Goal: Register for event/course

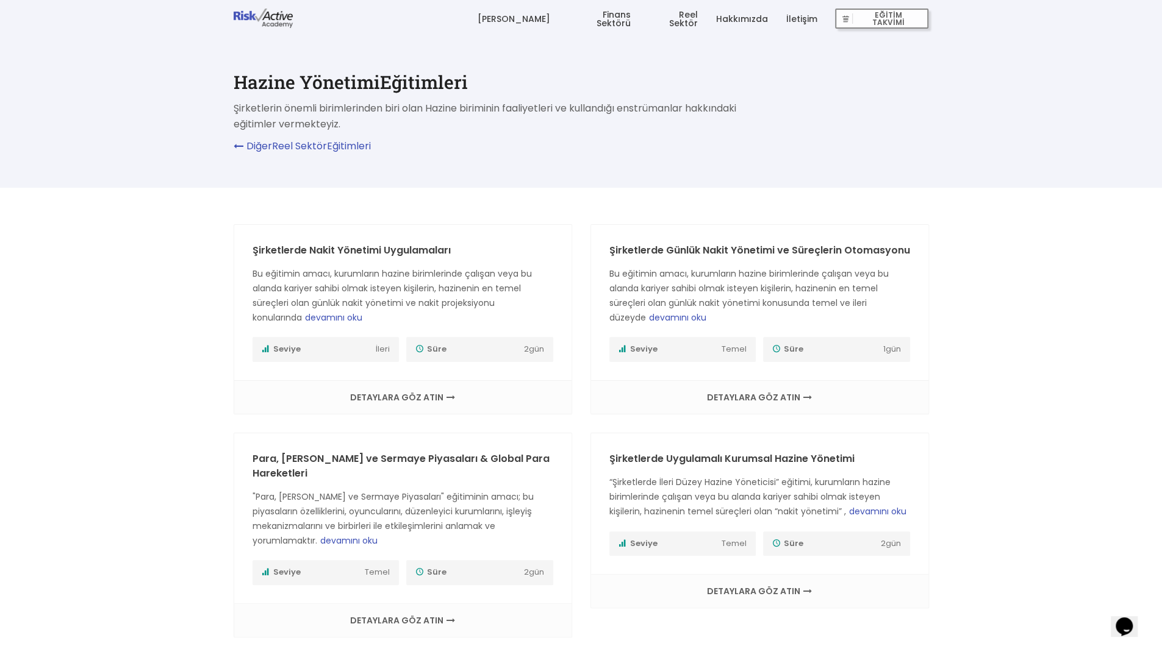
drag, startPoint x: 748, startPoint y: 21, endPoint x: 323, endPoint y: 136, distance: 440.2
click at [748, 21] on link "Hakkımızda" at bounding box center [741, 19] width 52 height 37
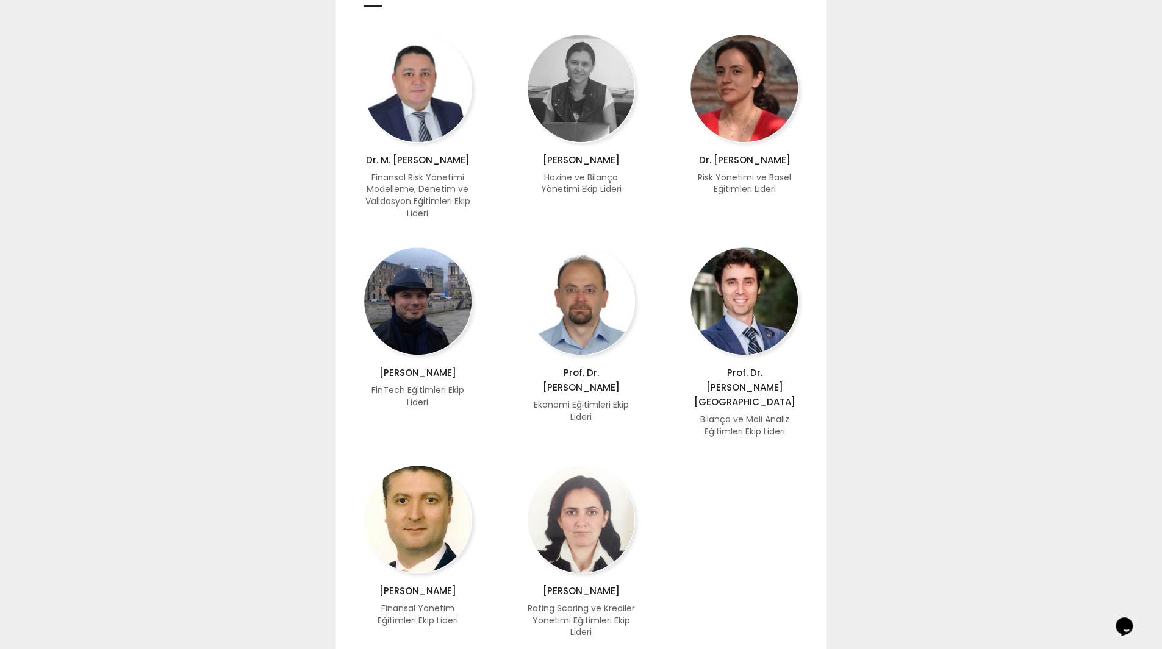
scroll to position [610, 0]
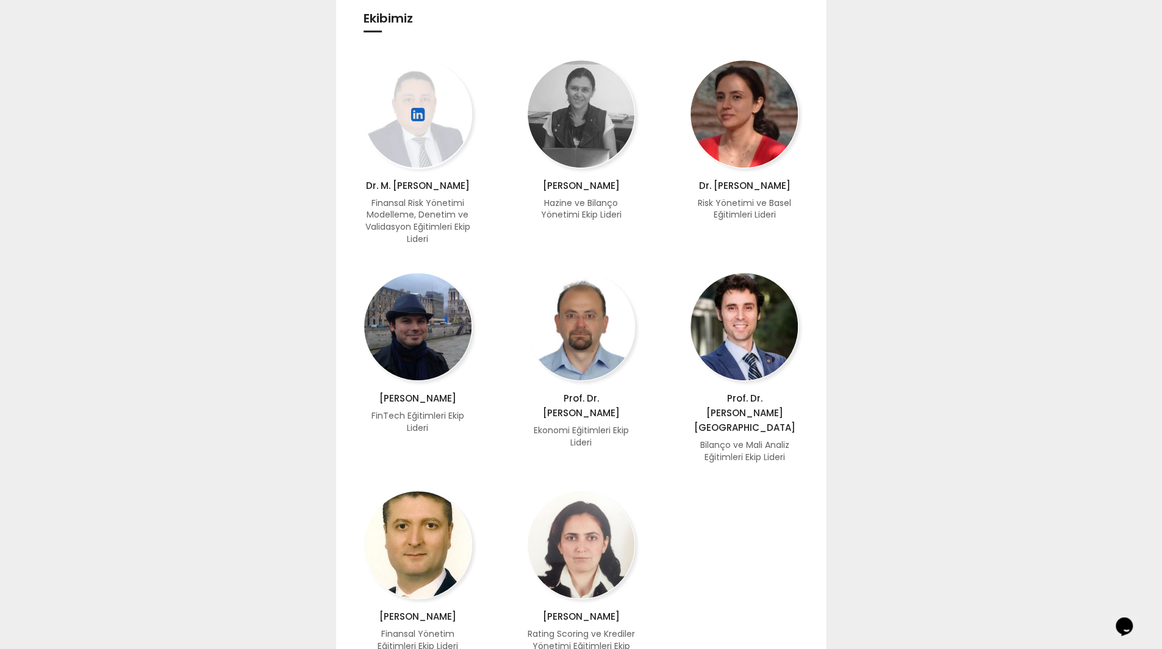
click at [403, 146] on div at bounding box center [417, 115] width 109 height 110
click at [416, 111] on icon at bounding box center [418, 115] width 16 height 22
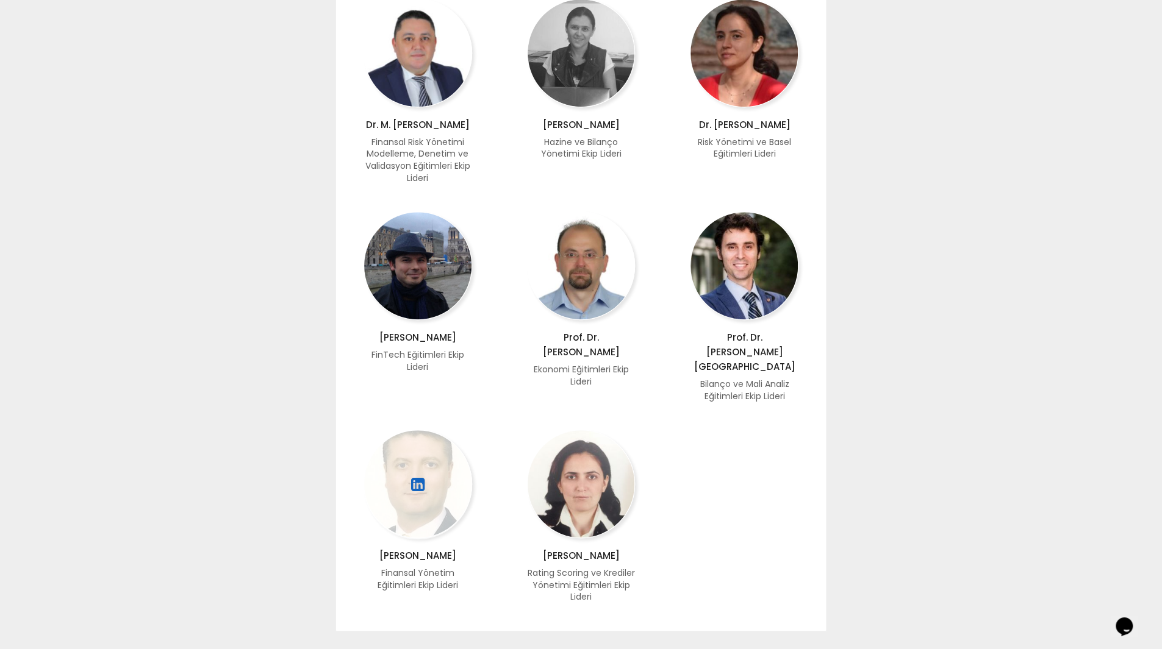
click at [420, 474] on icon at bounding box center [418, 485] width 16 height 22
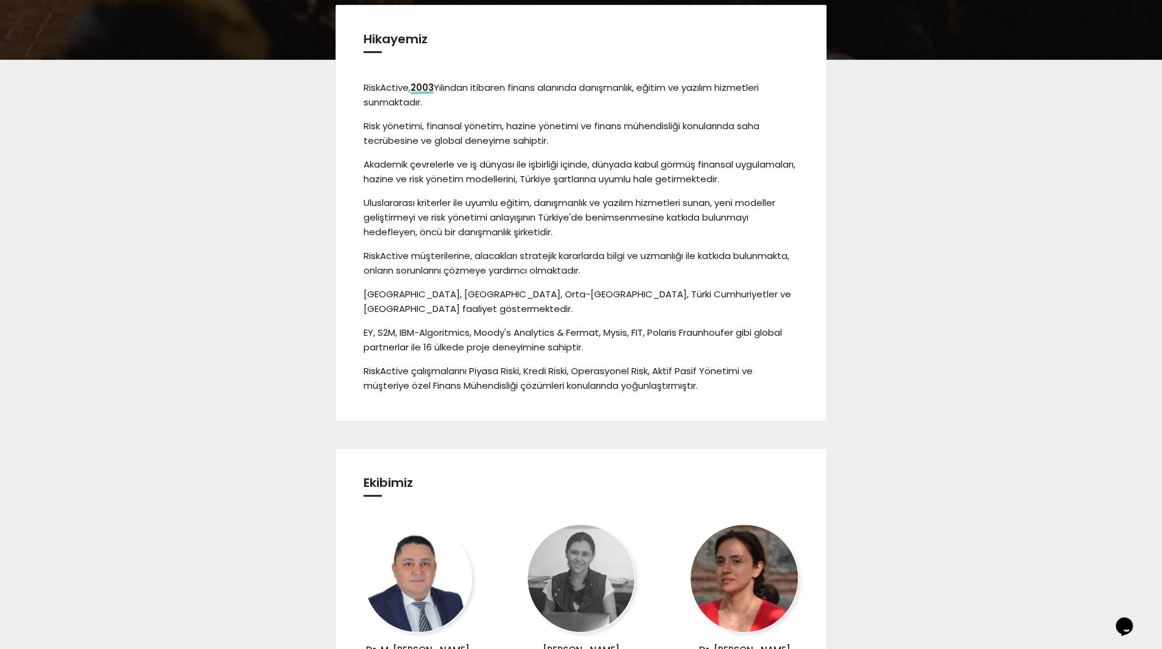
scroll to position [0, 0]
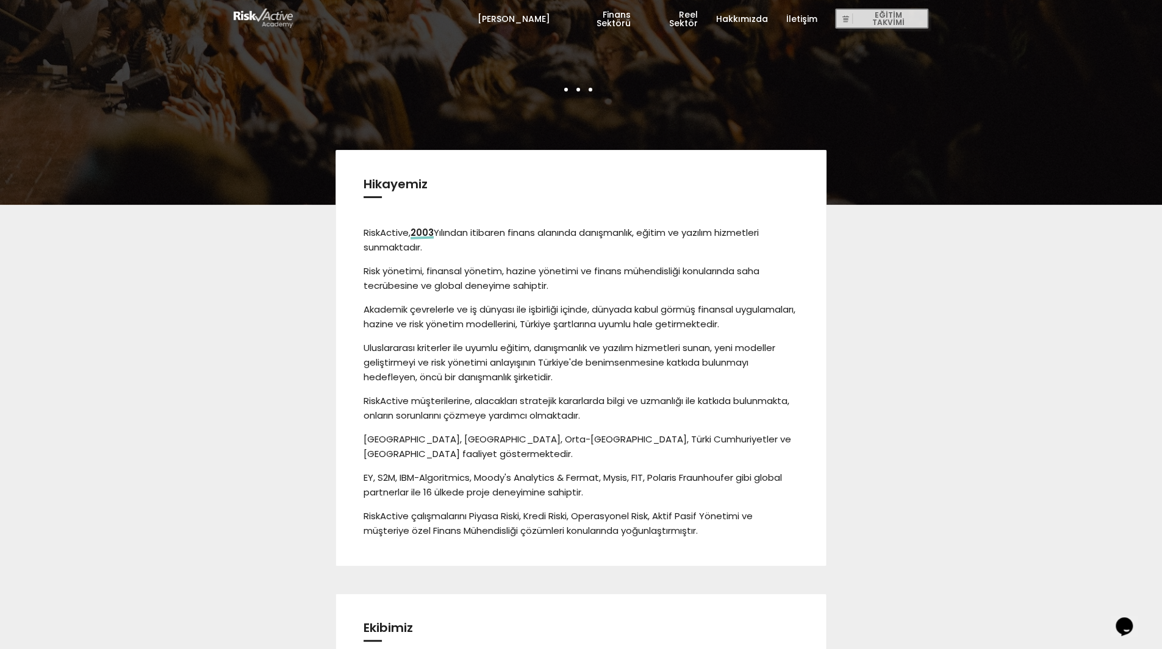
drag, startPoint x: 759, startPoint y: 18, endPoint x: 756, endPoint y: 26, distance: 8.9
click at [759, 18] on link "Hakkımızda" at bounding box center [741, 19] width 52 height 37
click at [870, 13] on span "EĞİTİM TAKVİMİ" at bounding box center [887, 18] width 71 height 17
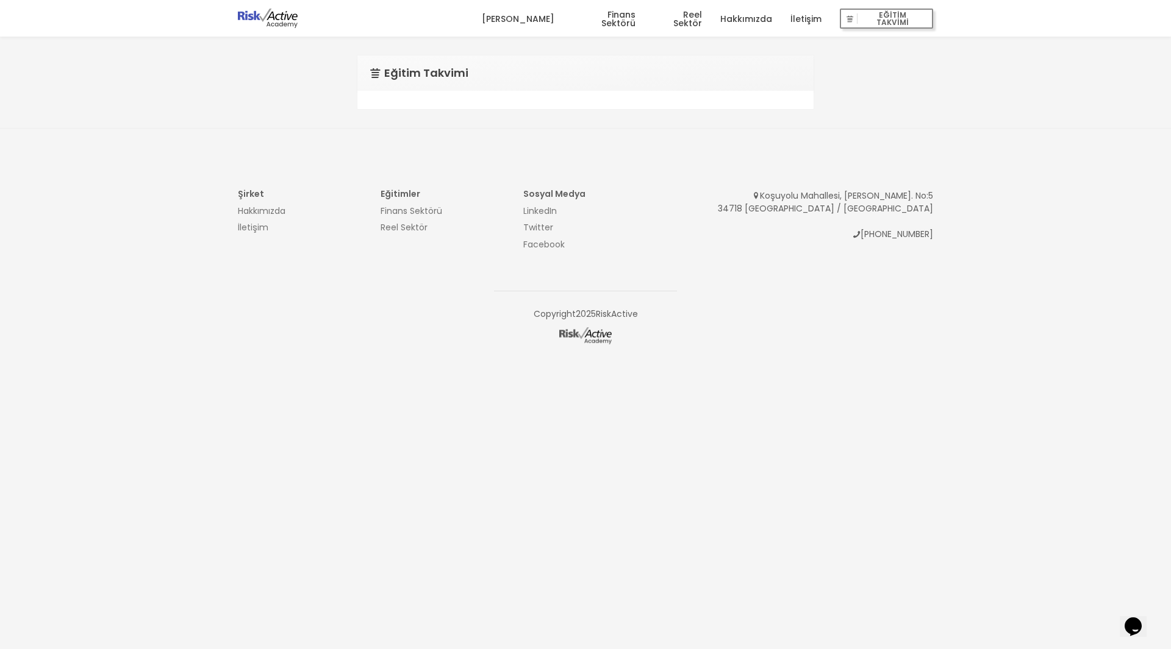
click at [476, 102] on div at bounding box center [585, 100] width 456 height 18
click at [901, 24] on span "EĞİTİM TAKVİMİ" at bounding box center [892, 18] width 71 height 17
click at [537, 20] on link "[PERSON_NAME]" at bounding box center [518, 19] width 73 height 37
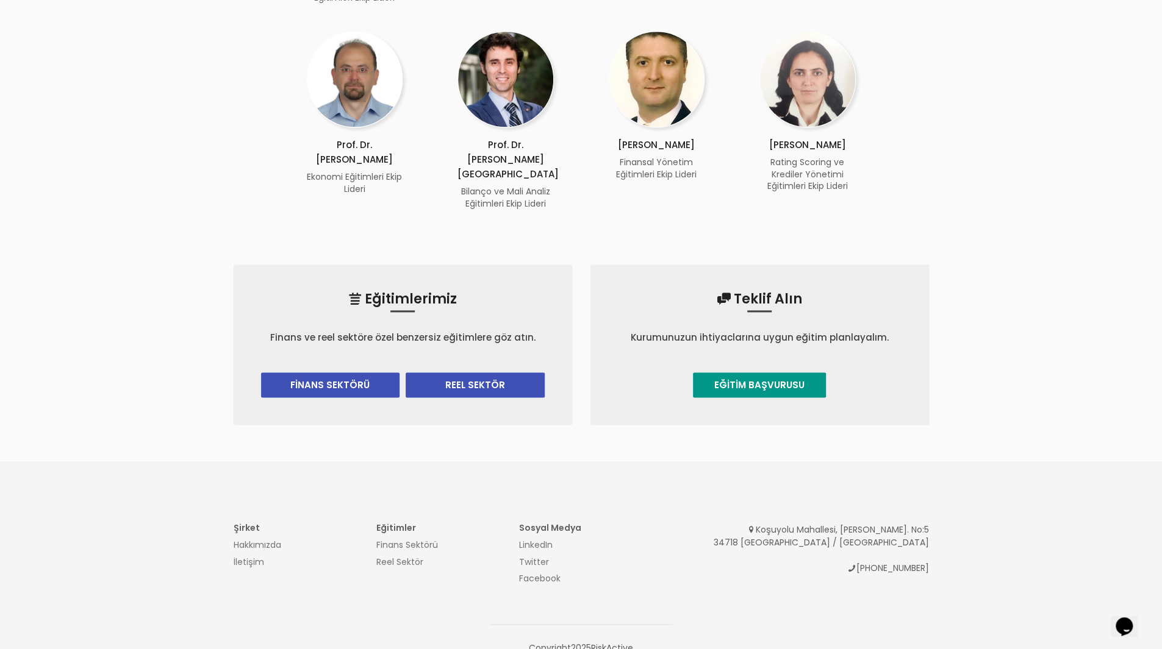
scroll to position [1213, 0]
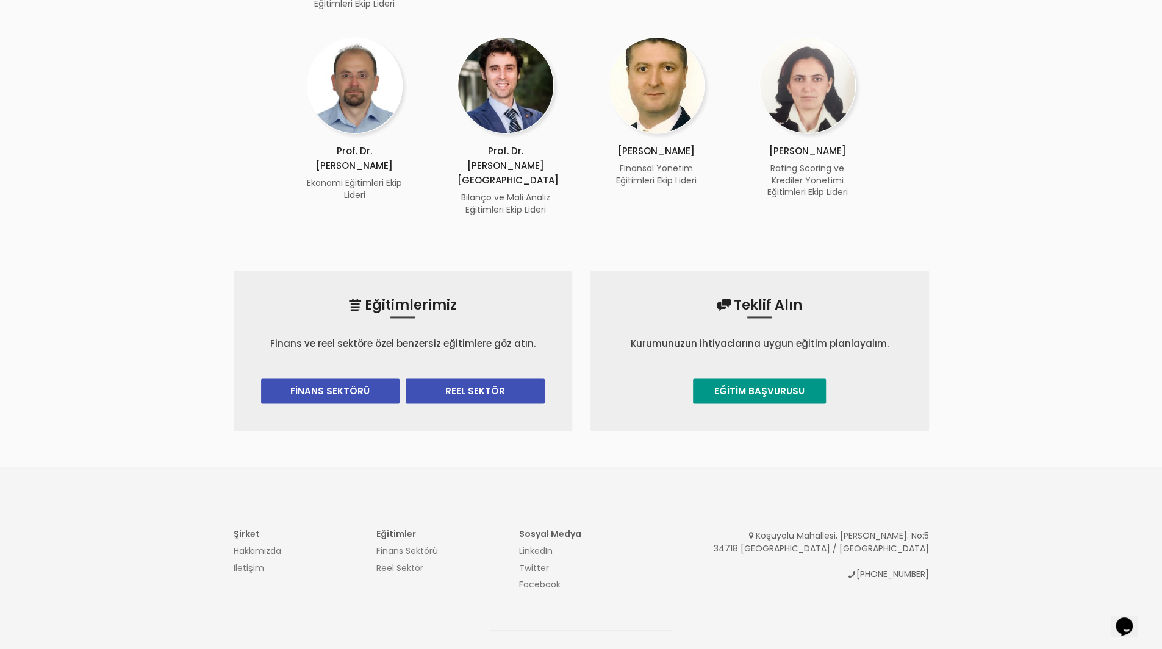
drag, startPoint x: 341, startPoint y: 355, endPoint x: 388, endPoint y: 379, distance: 52.9
click at [341, 379] on link "FİNANS SEKTÖRÜ" at bounding box center [330, 391] width 139 height 25
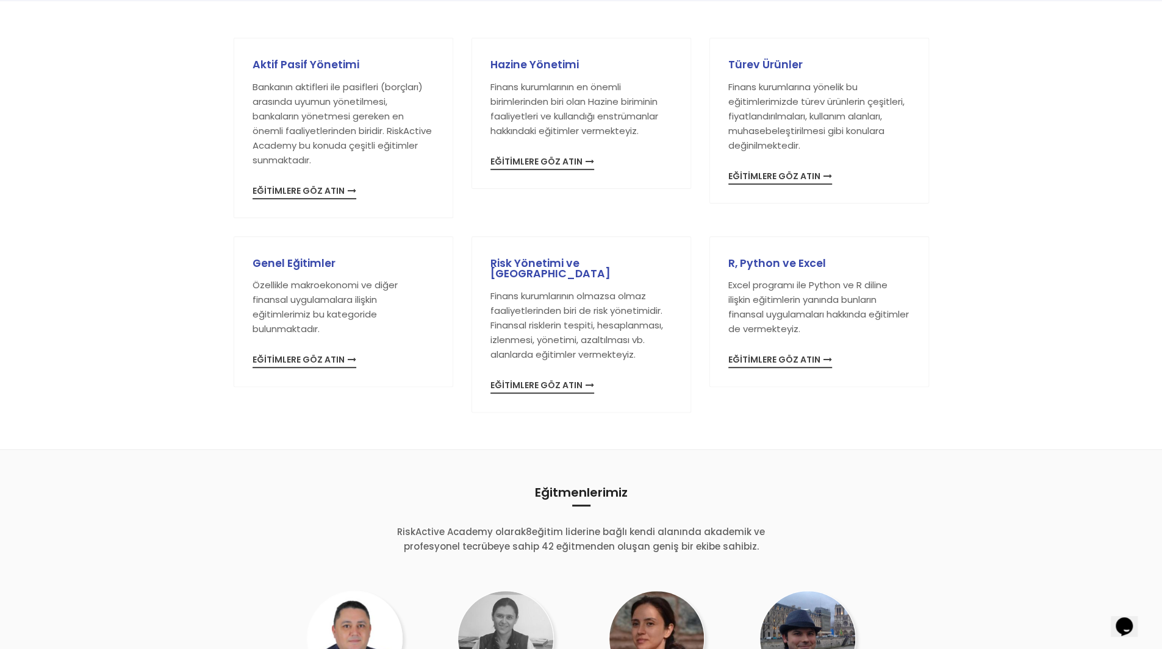
scroll to position [183, 0]
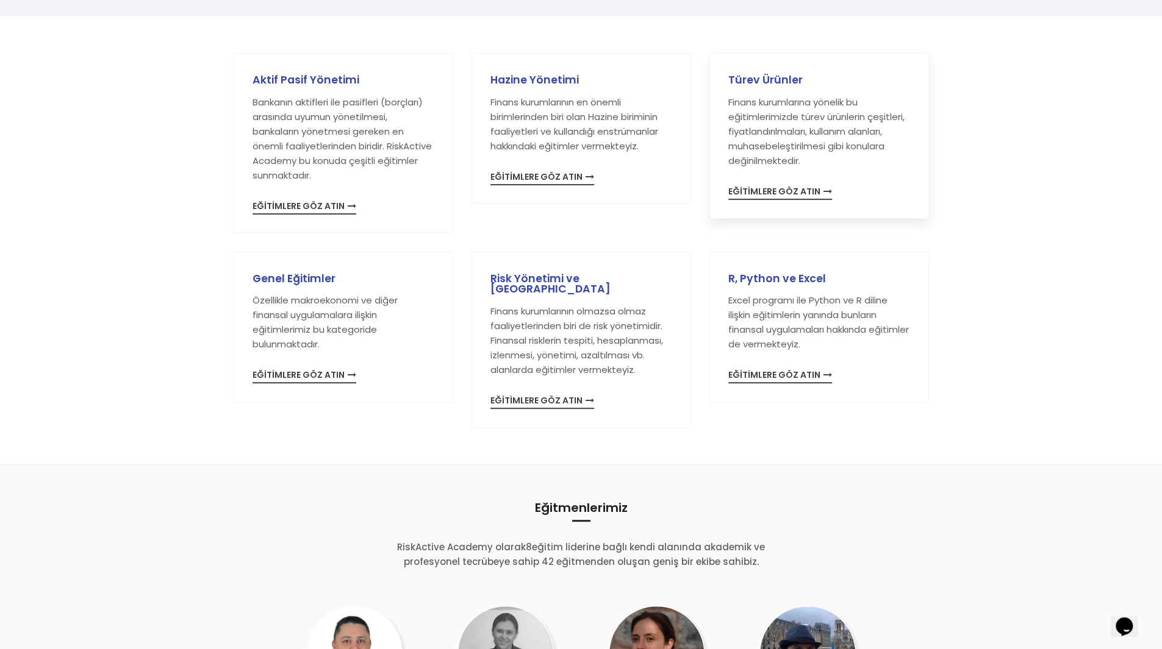
click at [793, 193] on span "EĞİTİMLERE GÖZ ATIN" at bounding box center [780, 193] width 104 height 13
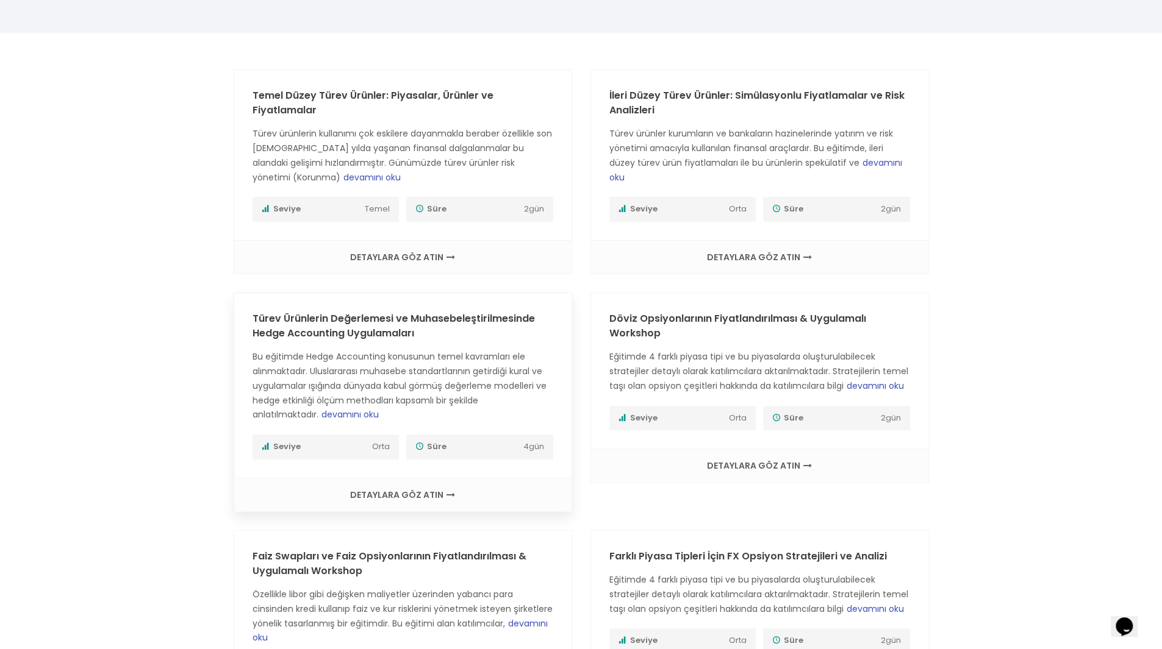
scroll to position [183, 0]
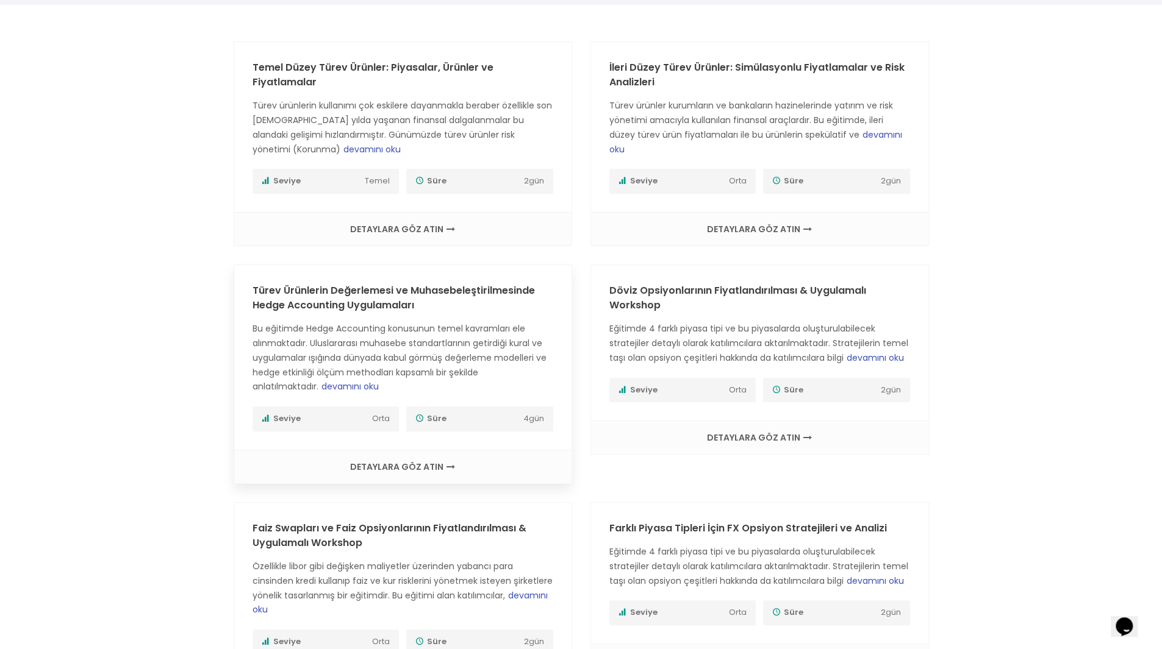
click at [340, 384] on span "devamını oku" at bounding box center [349, 386] width 57 height 12
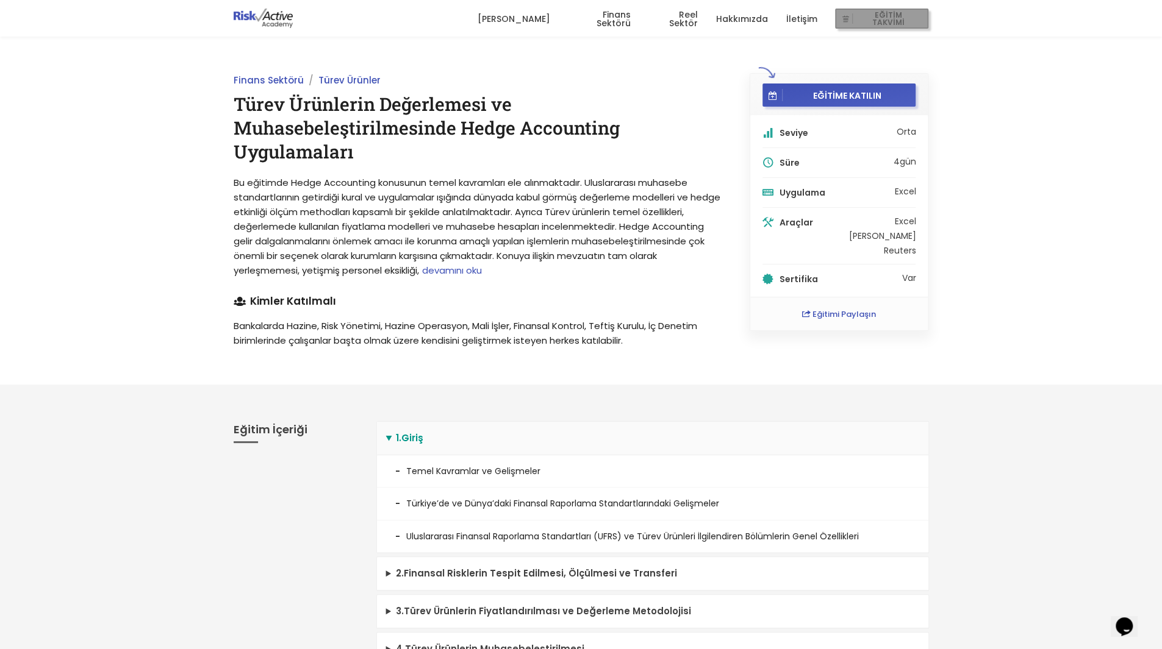
click at [878, 17] on span "EĞİTİM TAKVİMİ" at bounding box center [887, 18] width 71 height 17
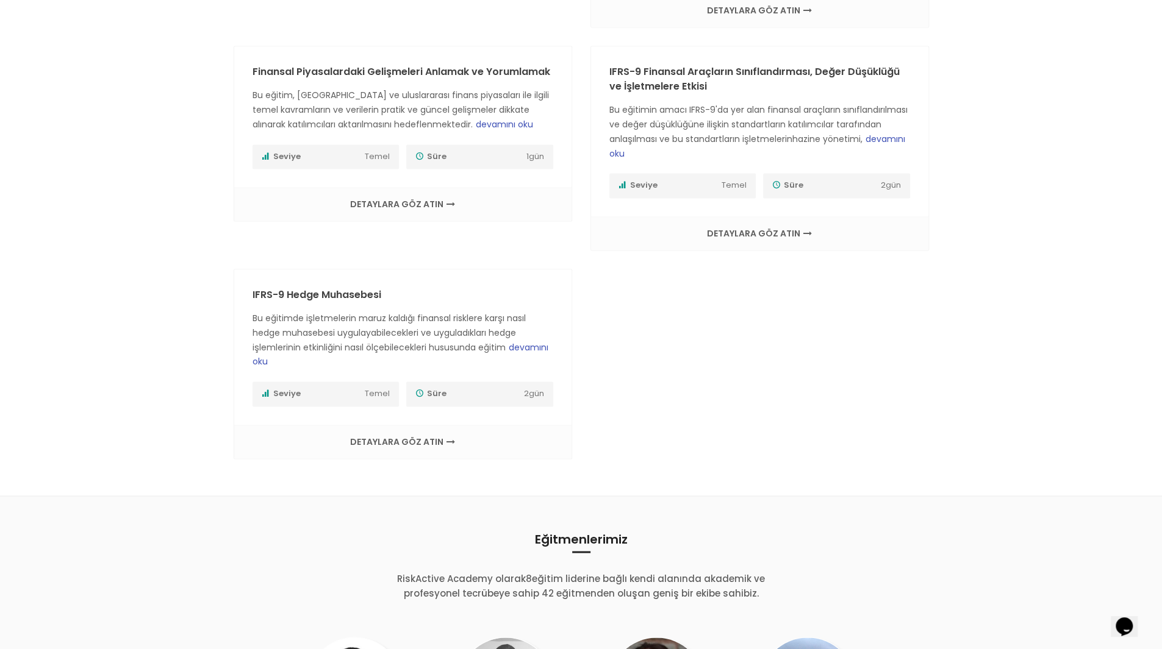
scroll to position [1281, 0]
click at [531, 341] on span "devamını oku" at bounding box center [400, 354] width 296 height 27
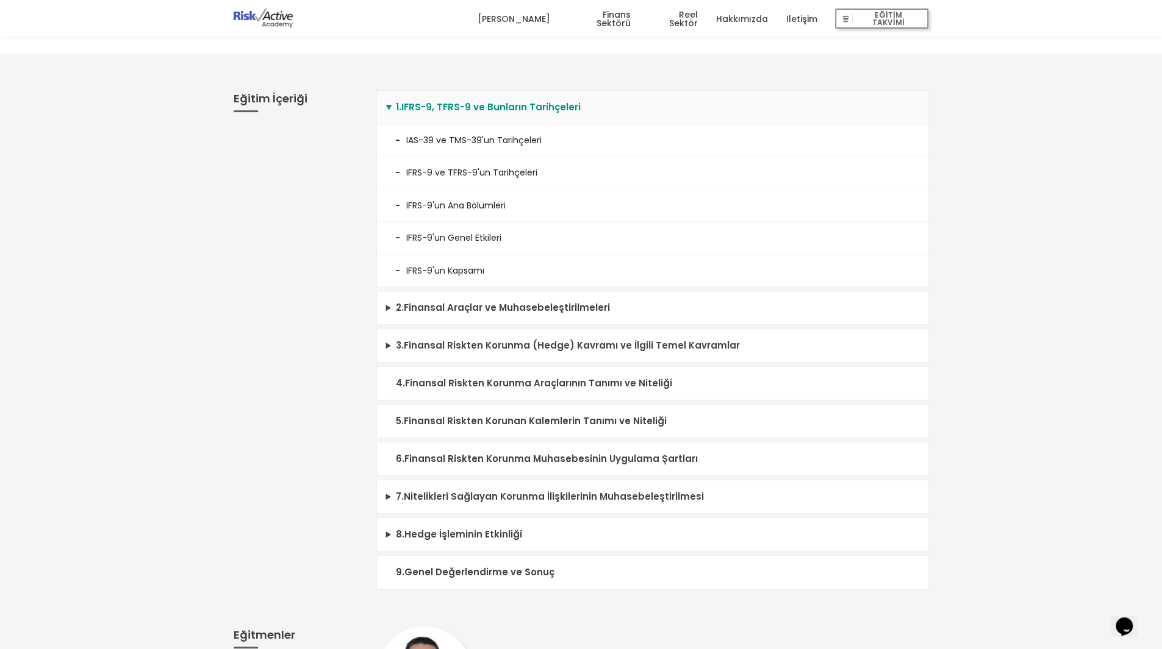
scroll to position [305, 0]
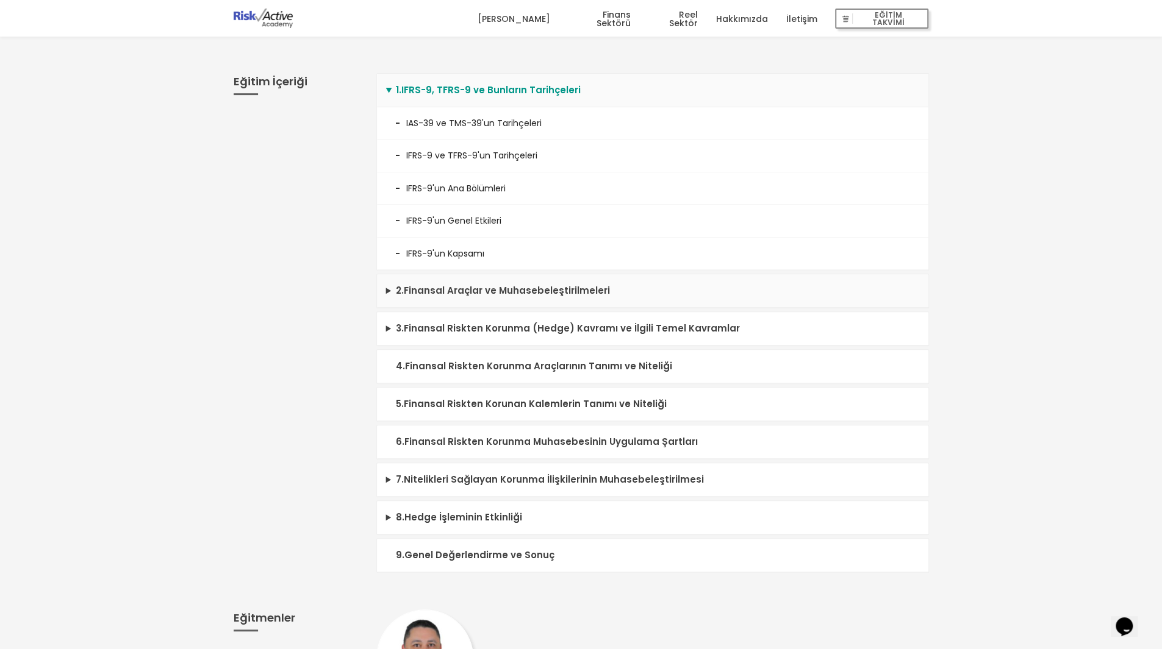
click at [453, 292] on summary "2 . Finansal Araçlar ve Muhasebeleştirilmeleri" at bounding box center [652, 291] width 551 height 34
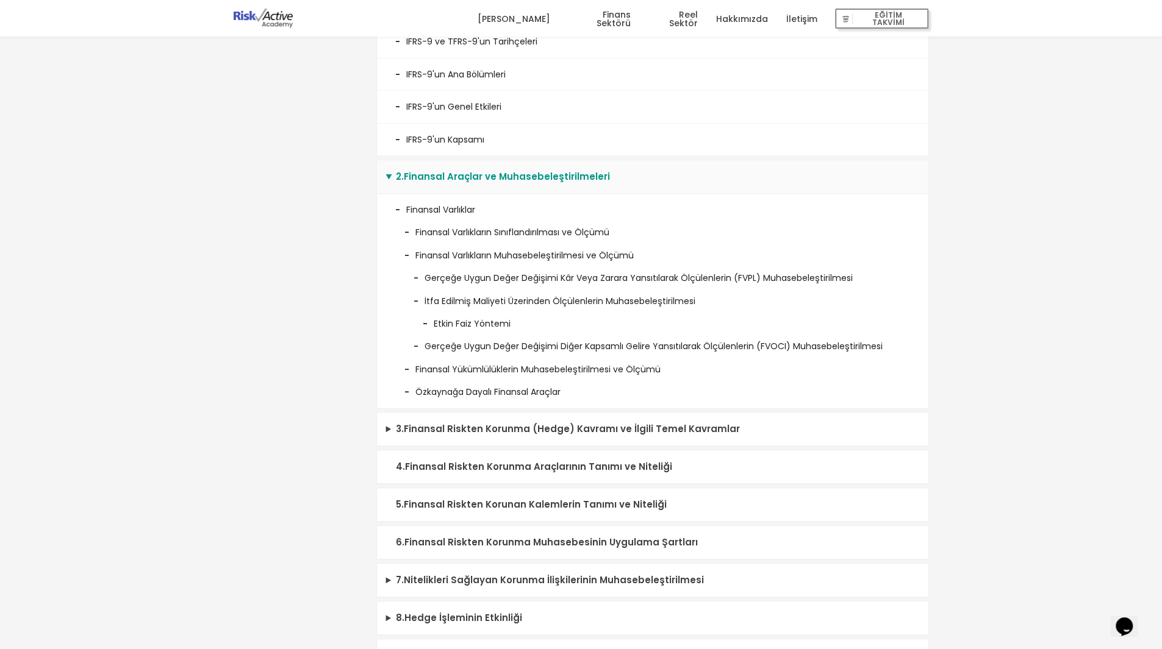
scroll to position [427, 0]
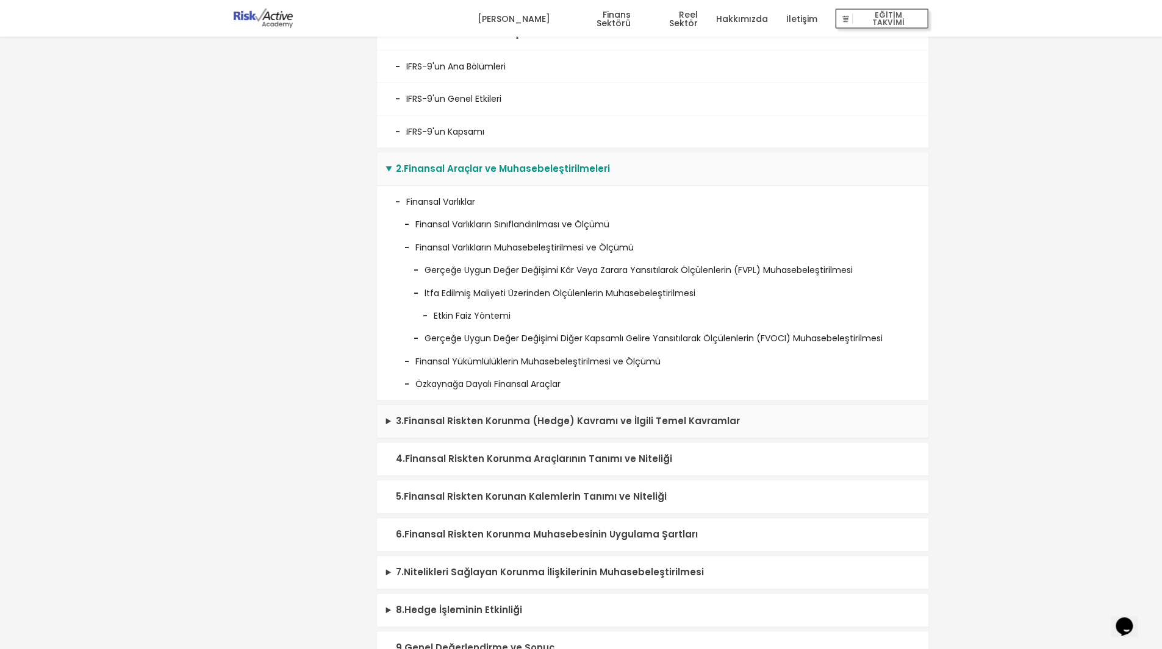
click at [451, 418] on summary "3 . Finansal Riskten Korunma (Hedge) Kavramı ve İlgili Temel Kavramlar" at bounding box center [652, 422] width 551 height 34
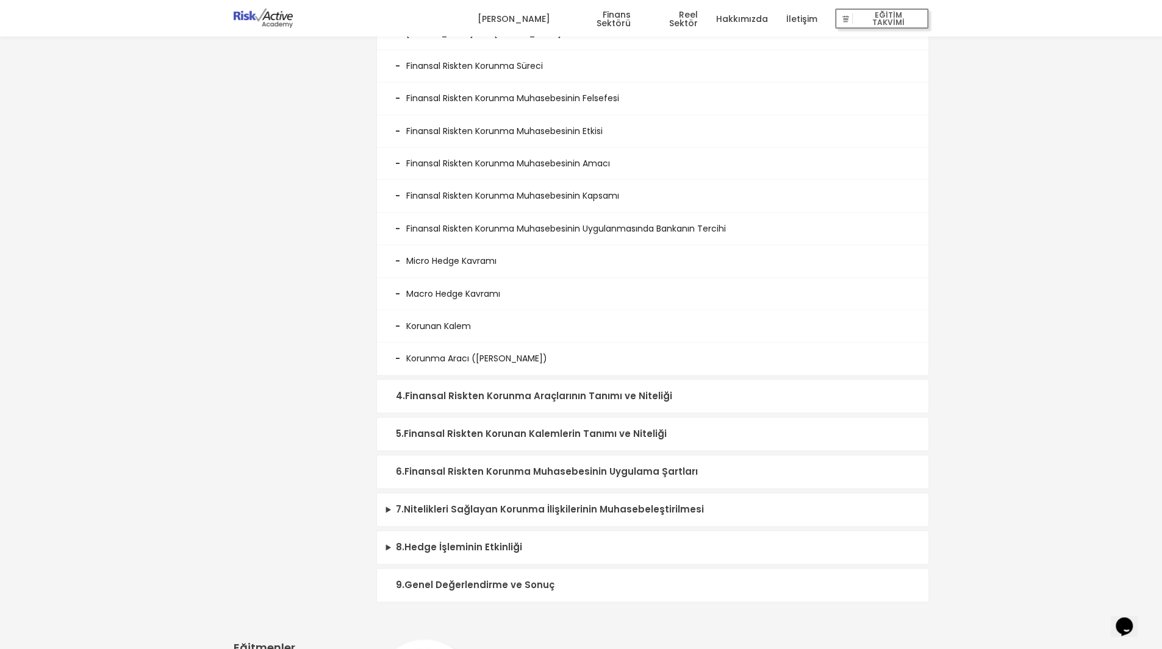
scroll to position [854, 0]
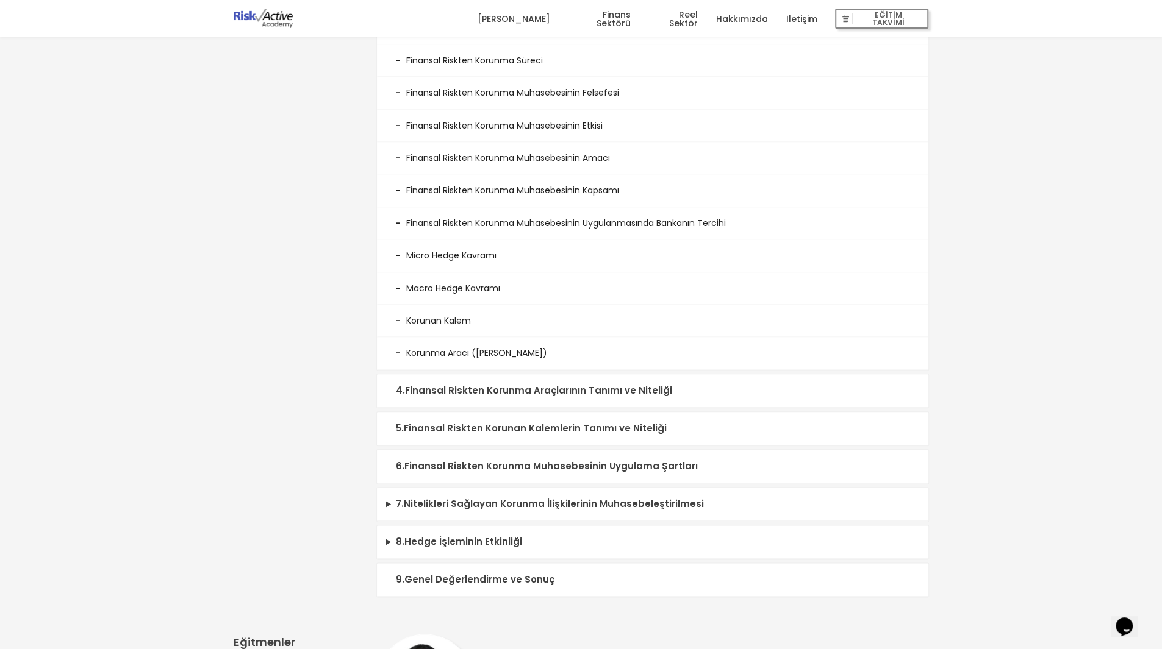
click at [496, 387] on summary "4 . Finansal Riskten Korunma Araçlarının Tanımı ve Niteliği" at bounding box center [652, 391] width 551 height 34
click at [560, 384] on summary "4 . Finansal Riskten Korunma Araçlarının Tanımı ve Niteliği" at bounding box center [652, 391] width 551 height 34
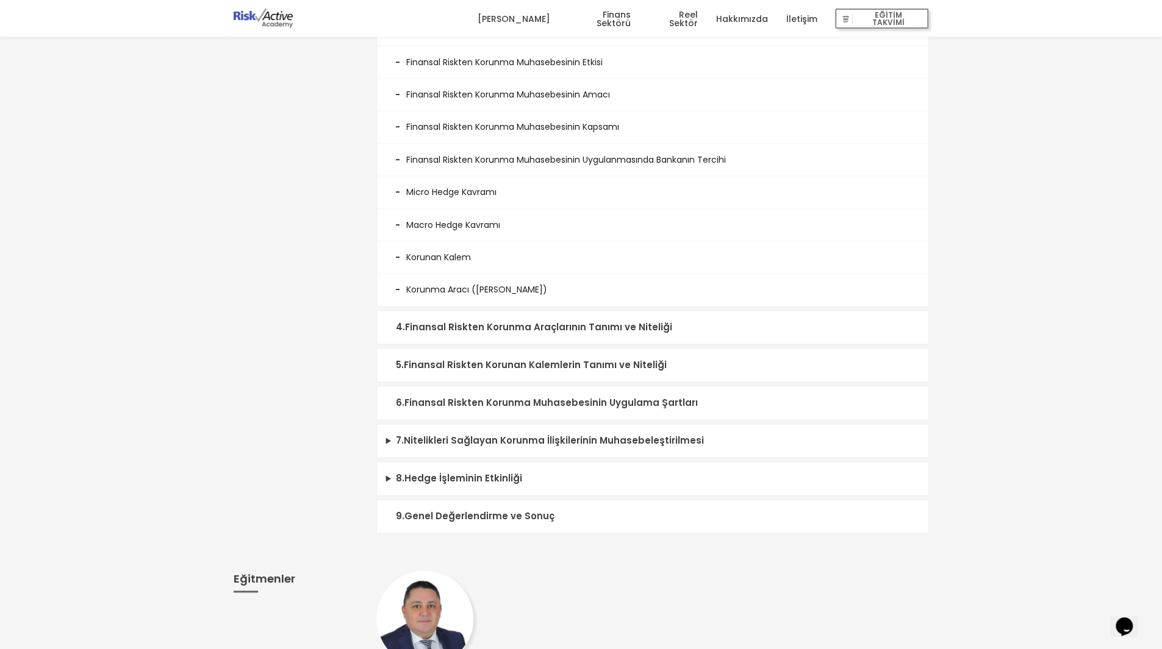
scroll to position [915, 0]
click at [499, 319] on summary "4 . Finansal Riskten Korunma Araçlarının Tanımı ve Niteliği" at bounding box center [652, 330] width 551 height 34
drag, startPoint x: 457, startPoint y: 351, endPoint x: 459, endPoint y: 358, distance: 7.5
click at [457, 351] on summary "5 . Finansal Riskten Korunan Kalemlerin Tanımı ve Niteliği" at bounding box center [652, 368] width 551 height 34
drag, startPoint x: 440, startPoint y: 402, endPoint x: 433, endPoint y: 393, distance: 11.7
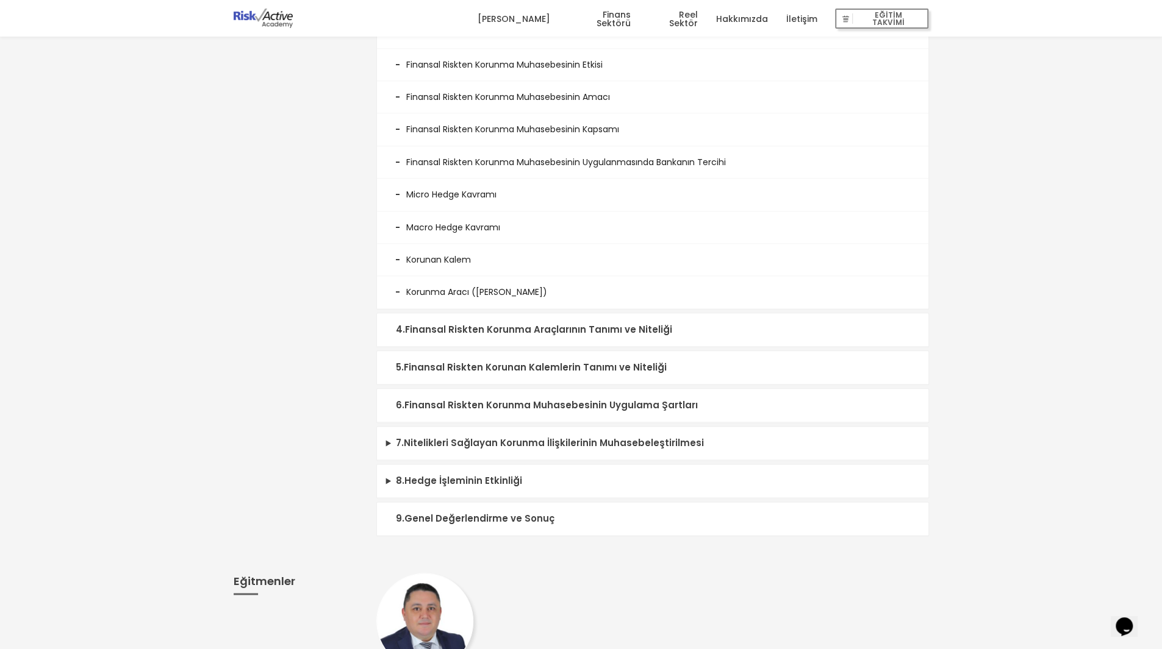
click at [441, 402] on summary "6 . Finansal Riskten Korunma Muhasebesinin Uygulama Şartları" at bounding box center [652, 406] width 551 height 34
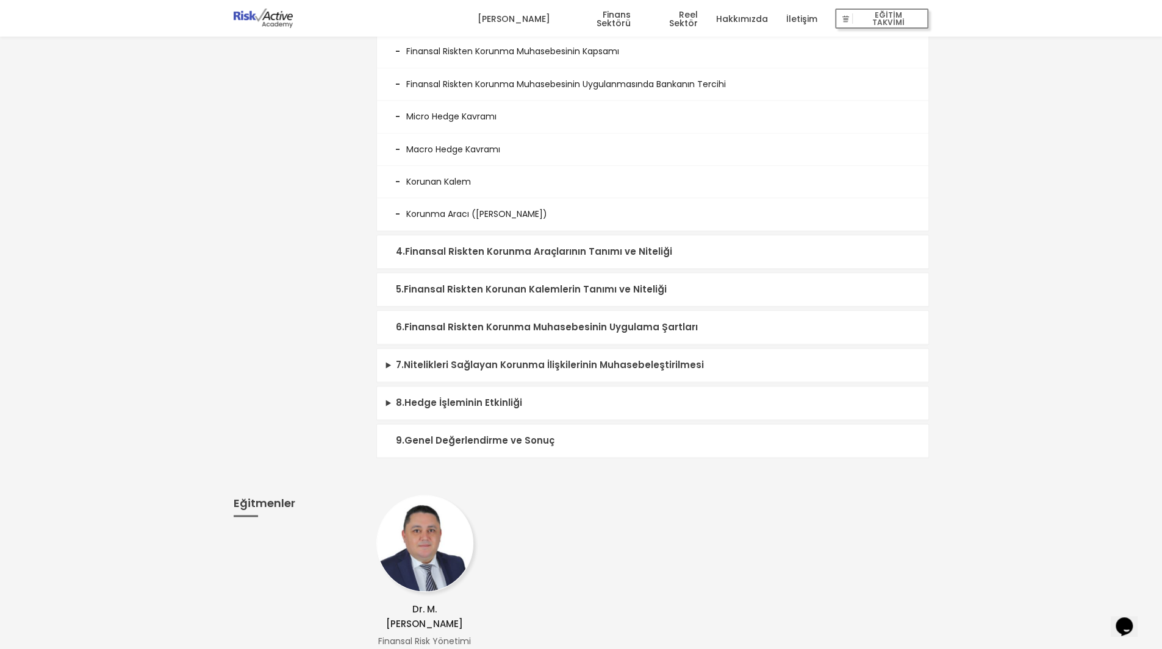
scroll to position [1037, 0]
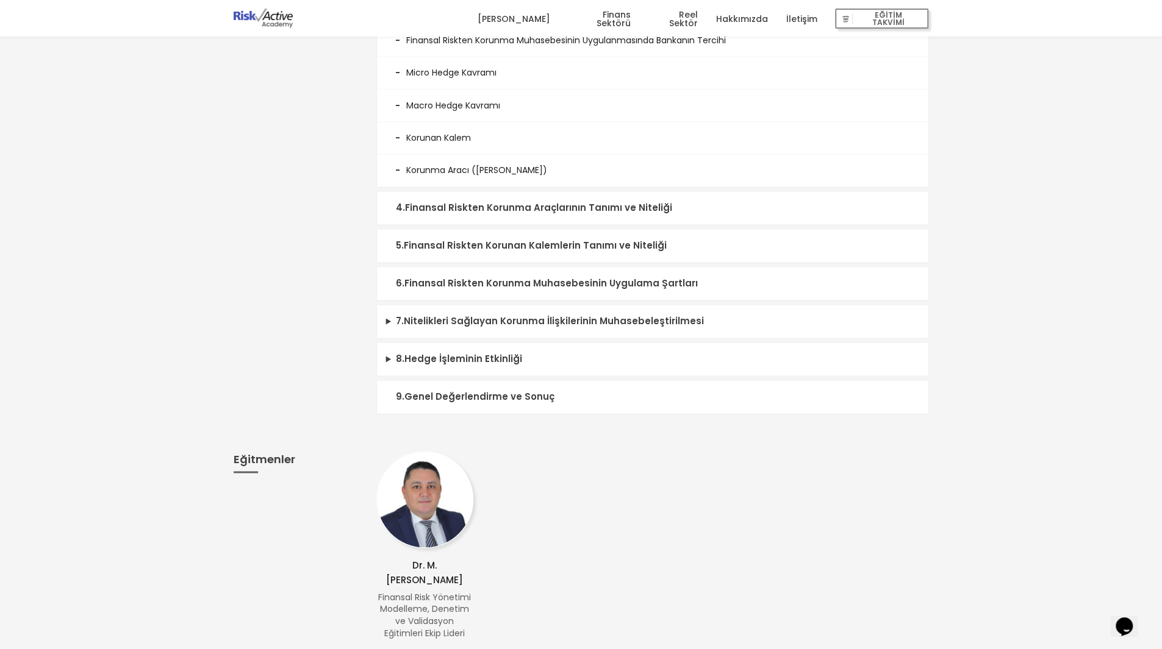
click at [446, 386] on summary "9 . Genel Değerlendirme ve Sonuç" at bounding box center [652, 397] width 551 height 34
click at [448, 357] on summary "8 . Hedge İşleminin Etkinliği" at bounding box center [652, 360] width 551 height 34
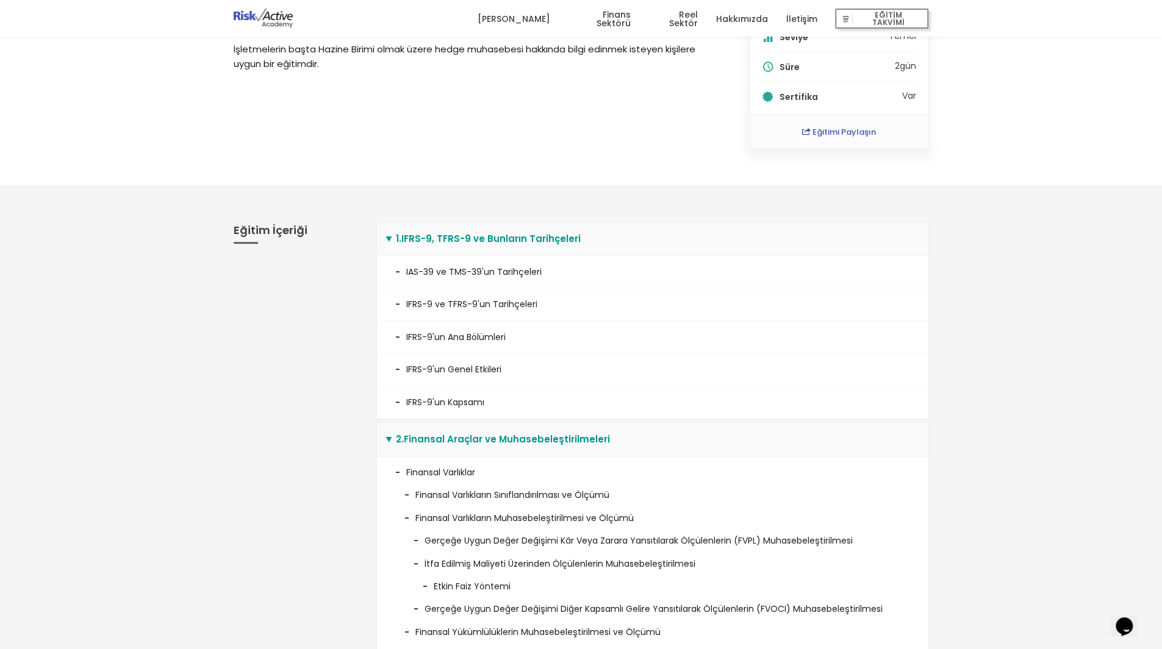
scroll to position [0, 0]
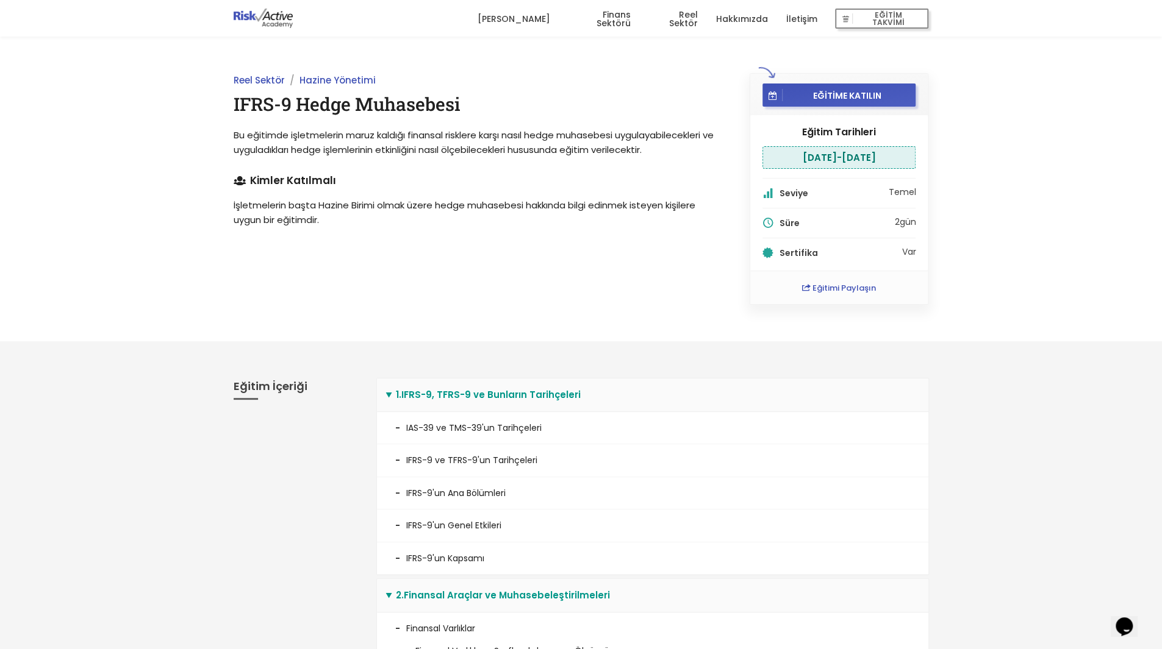
drag, startPoint x: 532, startPoint y: 20, endPoint x: 624, endPoint y: 73, distance: 106.3
click at [532, 20] on link "[PERSON_NAME]" at bounding box center [513, 19] width 73 height 37
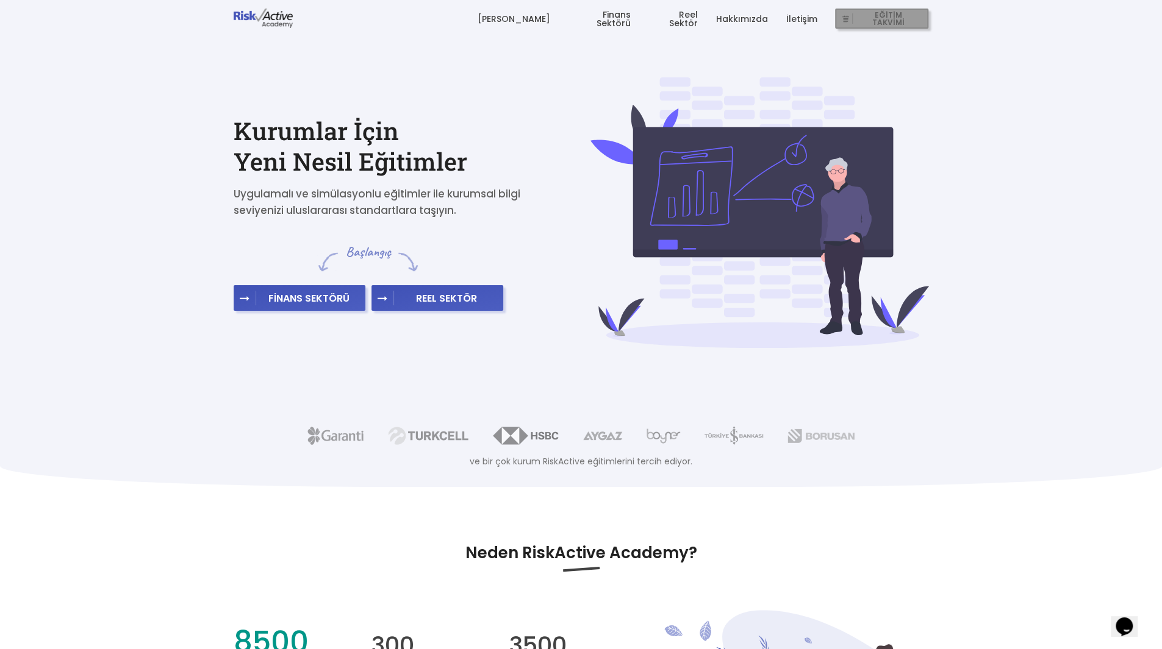
click at [884, 18] on span "EĞİTİM TAKVİMİ" at bounding box center [887, 18] width 71 height 17
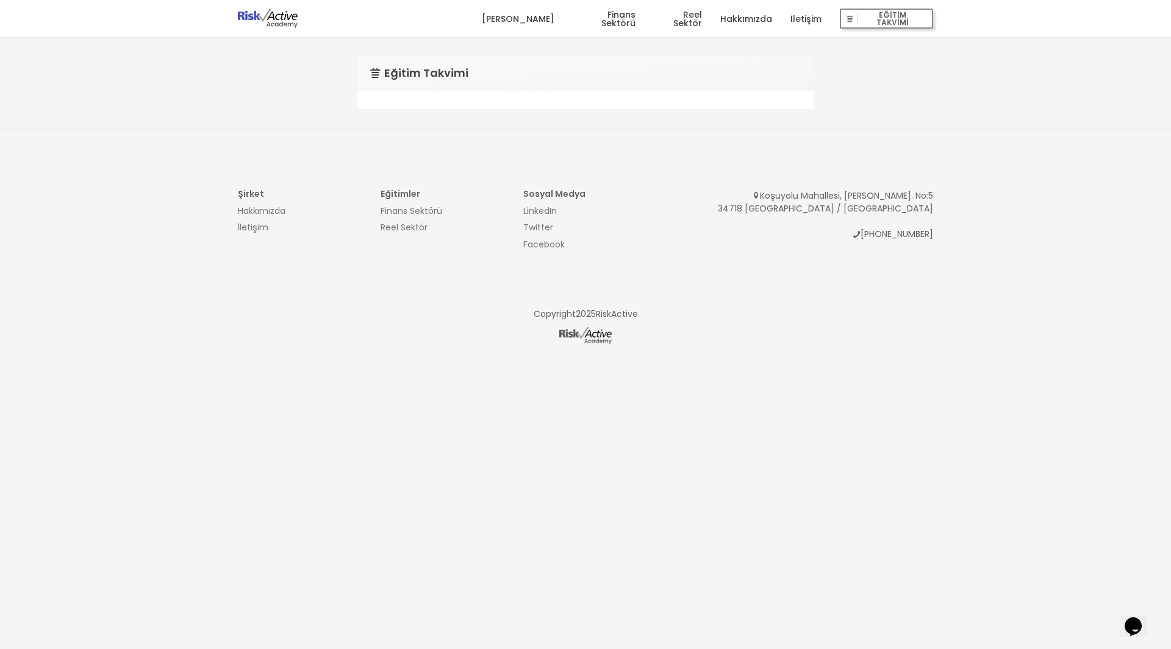
click at [513, 101] on div at bounding box center [585, 100] width 456 height 18
click at [438, 77] on h1 "Eğitim Takvimi" at bounding box center [586, 73] width 432 height 11
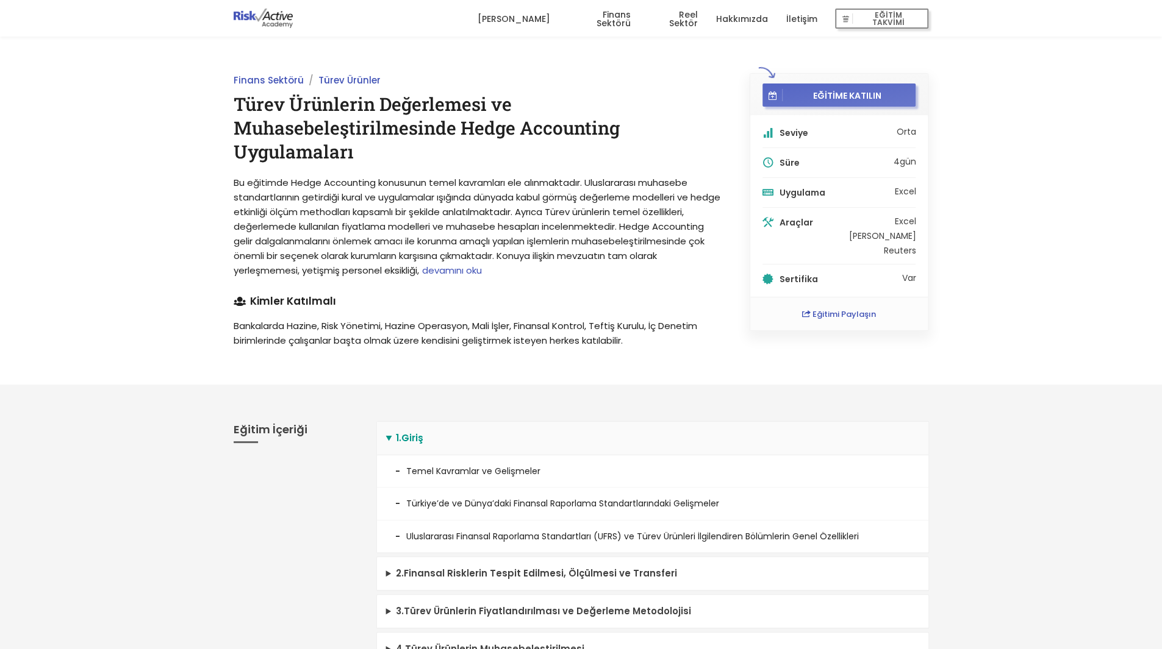
click at [837, 91] on span "EĞİTİME KATILIN" at bounding box center [846, 95] width 129 height 11
click at [821, 91] on span "EĞİTİME KATILIN" at bounding box center [846, 95] width 129 height 11
click at [843, 91] on span "EĞİTİME KATILIN" at bounding box center [846, 95] width 129 height 11
